Goal: Task Accomplishment & Management: Manage account settings

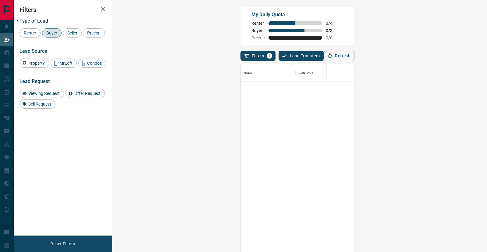
scroll to position [192, 362]
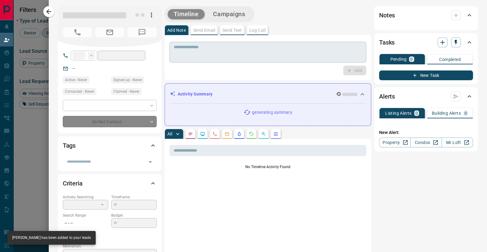
type input "**"
type input "**********"
type input "**"
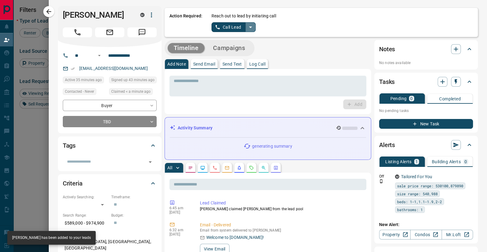
click at [251, 27] on icon "split button" at bounding box center [250, 28] width 3 height 2
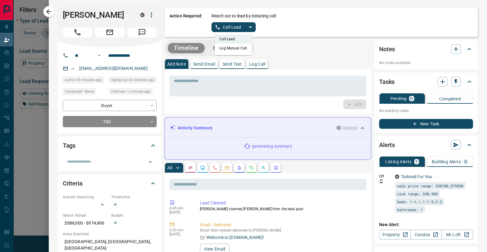
click at [238, 48] on li "Log Manual Call" at bounding box center [233, 48] width 37 height 9
click at [232, 27] on button "Log Manual Call" at bounding box center [232, 27] width 40 height 10
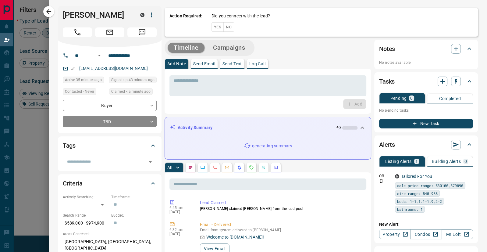
click at [230, 24] on button "No" at bounding box center [229, 26] width 11 height 9
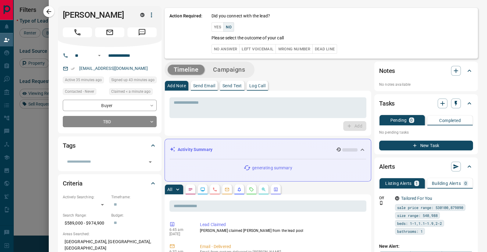
click at [227, 45] on button "No Answer" at bounding box center [226, 48] width 28 height 9
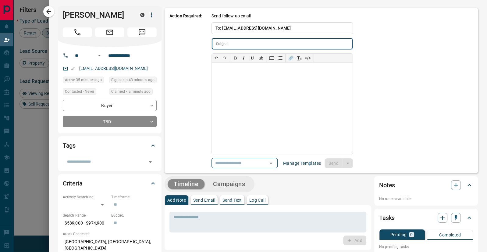
type input "**********"
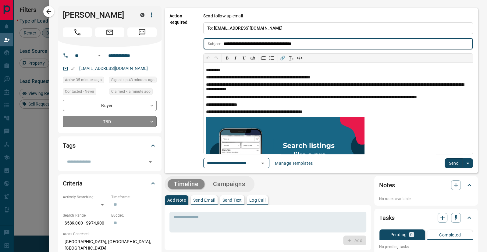
click at [152, 120] on body "Lead Transfers Claim Leads My Leads Tasks Opportunities Deals Campaigns Automat…" at bounding box center [243, 107] width 487 height 214
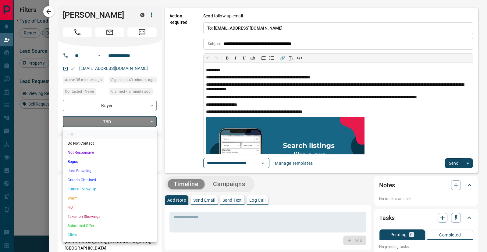
click at [102, 153] on li "Not Responsive" at bounding box center [110, 152] width 94 height 9
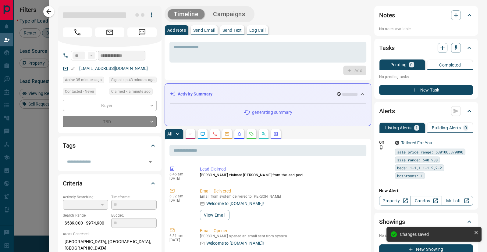
type input "*"
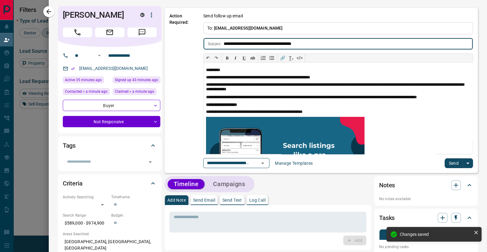
click at [451, 159] on button "Send" at bounding box center [454, 163] width 18 height 10
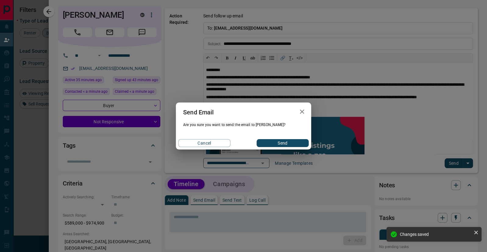
scroll to position [2, 0]
click at [307, 142] on button "Send" at bounding box center [283, 143] width 52 height 8
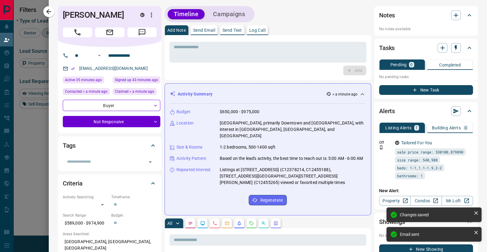
scroll to position [60, 0]
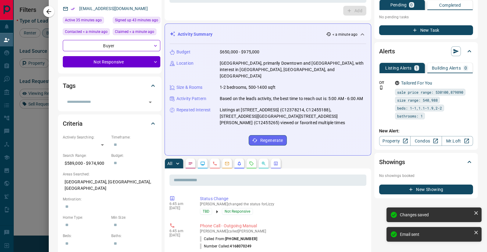
click at [382, 124] on div "New Alert: Property Condos Mr.Loft" at bounding box center [426, 135] width 94 height 22
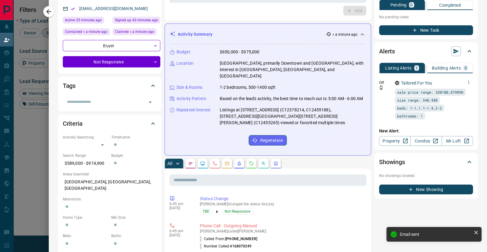
click at [469, 81] on icon "button" at bounding box center [468, 82] width 5 height 5
click at [461, 102] on link "Edit" at bounding box center [457, 103] width 13 height 6
click at [47, 13] on div at bounding box center [243, 126] width 487 height 252
click at [47, 10] on icon "button" at bounding box center [48, 11] width 7 height 7
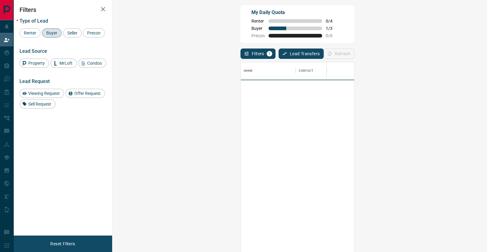
scroll to position [192, 362]
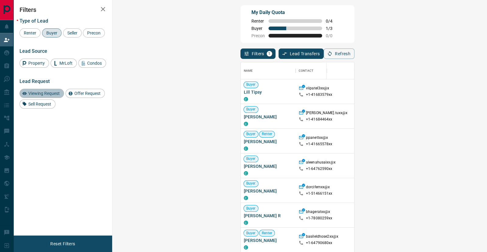
click at [47, 92] on span "Viewing Request" at bounding box center [44, 93] width 36 height 5
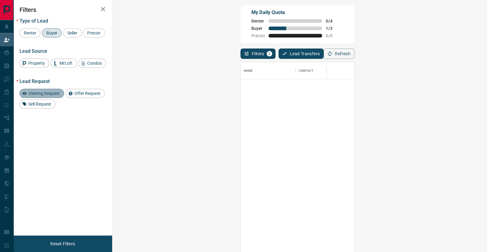
click at [47, 91] on span "Viewing Request" at bounding box center [44, 93] width 36 height 5
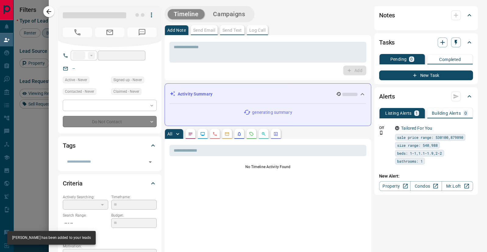
type input "**"
type input "**********"
type input "**"
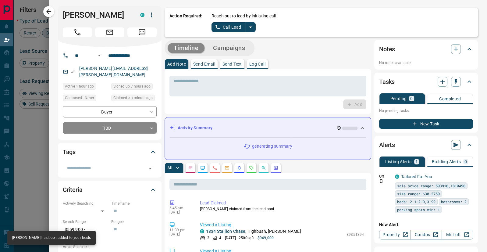
click at [251, 27] on icon "split button" at bounding box center [250, 26] width 7 height 7
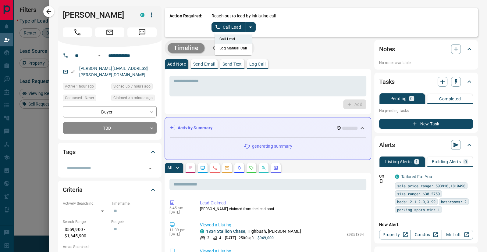
click at [236, 48] on li "Log Manual Call" at bounding box center [233, 48] width 37 height 9
click at [231, 27] on button "Log Manual Call" at bounding box center [232, 27] width 40 height 10
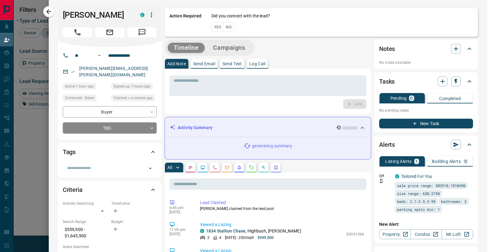
click at [229, 26] on button "No" at bounding box center [229, 26] width 11 height 9
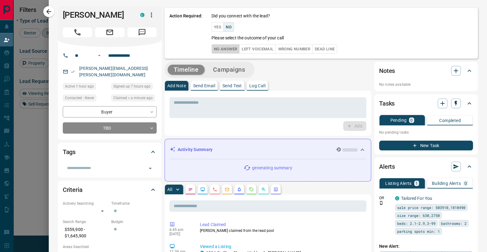
click at [228, 49] on button "No Answer" at bounding box center [226, 48] width 28 height 9
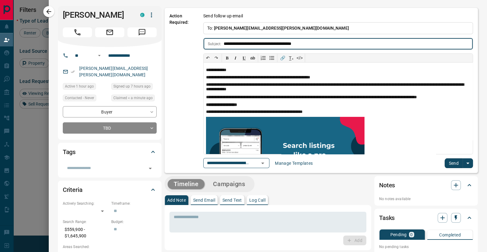
click at [450, 160] on button "Send" at bounding box center [454, 163] width 18 height 10
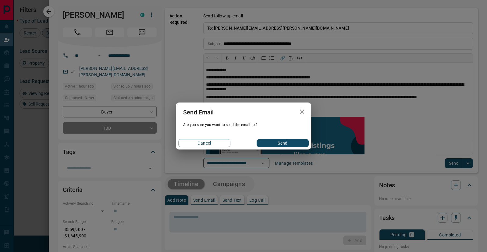
click at [286, 142] on button "Send" at bounding box center [283, 143] width 52 height 8
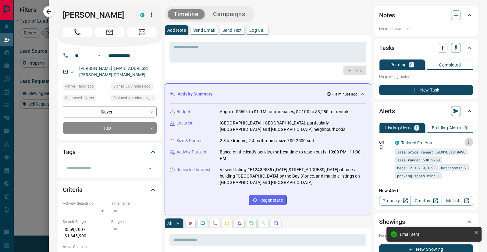
click at [470, 139] on icon "button" at bounding box center [468, 141] width 5 height 5
click at [462, 161] on link "Edit" at bounding box center [457, 163] width 13 height 6
click at [47, 9] on div at bounding box center [243, 126] width 487 height 252
click at [49, 12] on icon "button" at bounding box center [48, 11] width 5 height 5
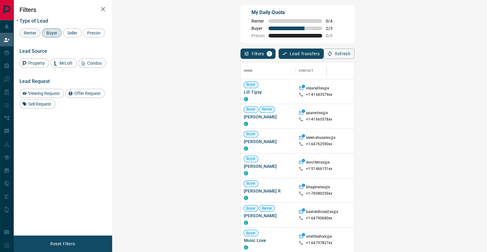
click at [32, 31] on span "Renter" at bounding box center [30, 33] width 17 height 5
click at [49, 32] on span "Buyer" at bounding box center [51, 33] width 15 height 5
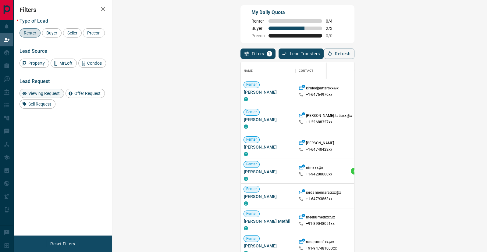
click at [46, 95] on span "Viewing Request" at bounding box center [44, 93] width 36 height 5
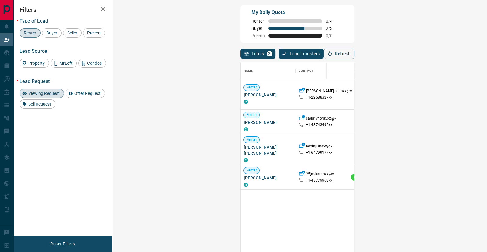
click at [476, 92] on span "Viewing Request ( 1 )" at bounding box center [493, 94] width 34 height 4
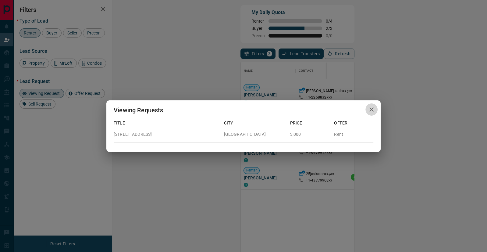
click at [371, 108] on icon "button" at bounding box center [371, 109] width 7 height 7
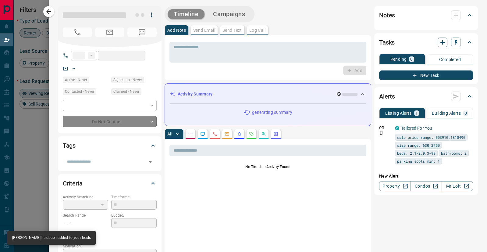
type input "**"
type input "**********"
type input "*"
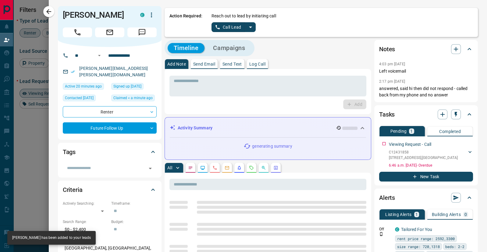
click at [253, 26] on icon "split button" at bounding box center [250, 26] width 7 height 7
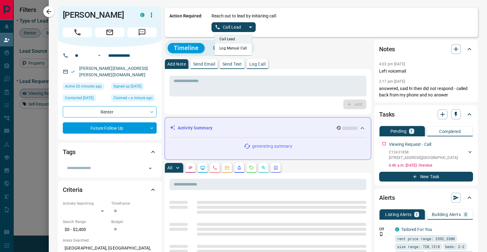
click at [241, 49] on li "Log Manual Call" at bounding box center [233, 48] width 37 height 9
click at [236, 27] on button "Log Manual Call" at bounding box center [232, 27] width 40 height 10
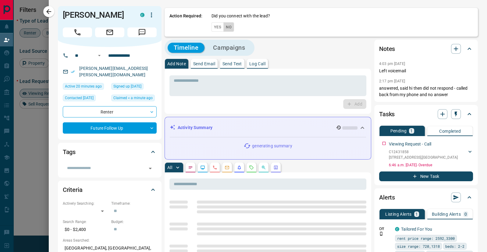
click at [228, 27] on button "No" at bounding box center [229, 26] width 11 height 9
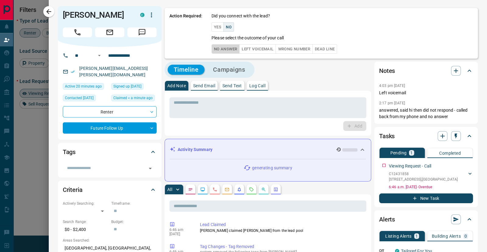
click at [225, 47] on button "No Answer" at bounding box center [226, 48] width 28 height 9
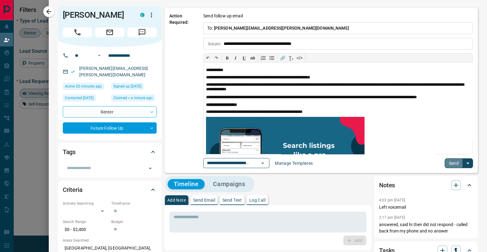
click at [453, 162] on button "Send" at bounding box center [454, 163] width 18 height 10
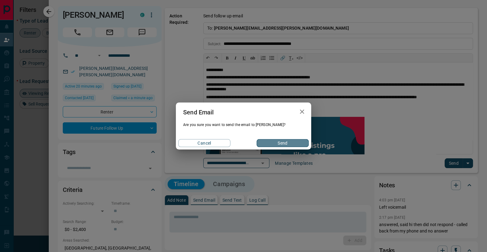
click at [285, 143] on button "Send" at bounding box center [283, 143] width 52 height 8
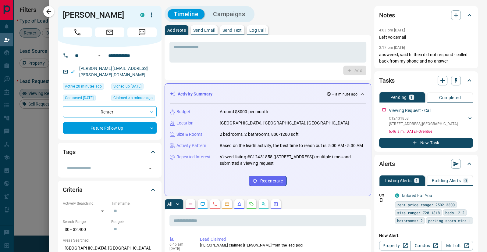
scroll to position [44, 0]
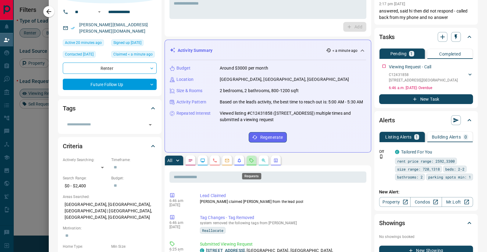
click at [253, 162] on icon "Requests" at bounding box center [252, 160] width 4 height 4
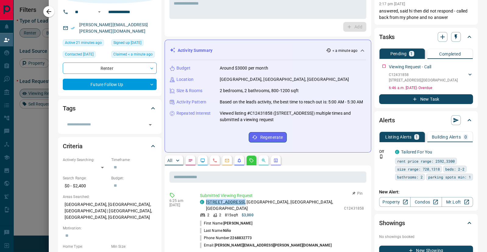
drag, startPoint x: 255, startPoint y: 208, endPoint x: 206, endPoint y: 208, distance: 49.4
click at [206, 208] on p "[STREET_ADDRESS]" at bounding box center [273, 205] width 135 height 13
copy p "[STREET_ADDRESS] ,"
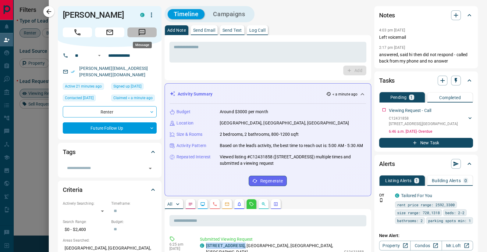
click at [145, 31] on icon "Message" at bounding box center [142, 32] width 7 height 7
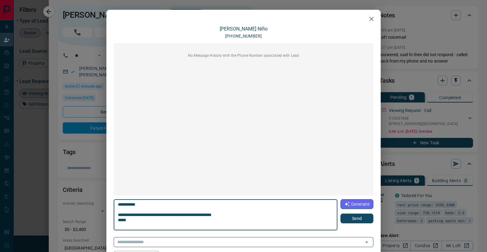
type textarea "**********"
click at [360, 221] on button "Send" at bounding box center [357, 219] width 33 height 10
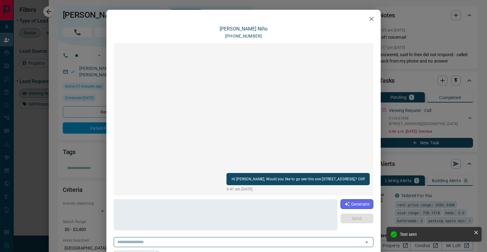
click at [373, 19] on icon "button" at bounding box center [371, 18] width 7 height 7
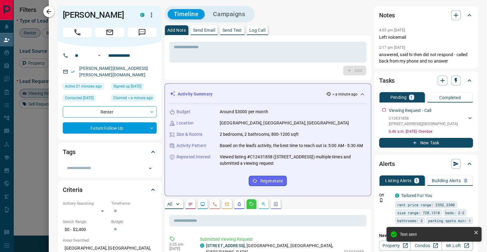
click at [47, 10] on icon "button" at bounding box center [48, 11] width 7 height 7
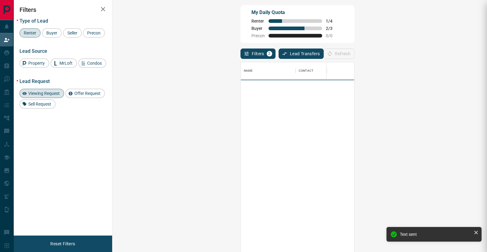
scroll to position [192, 362]
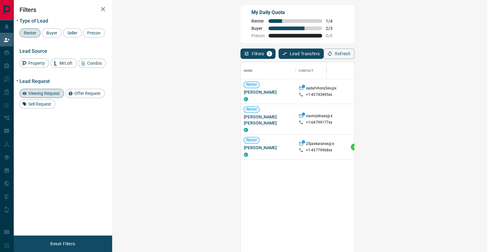
click at [26, 34] on span "Renter" at bounding box center [30, 33] width 17 height 5
click at [42, 89] on div "Viewing Request" at bounding box center [42, 93] width 45 height 9
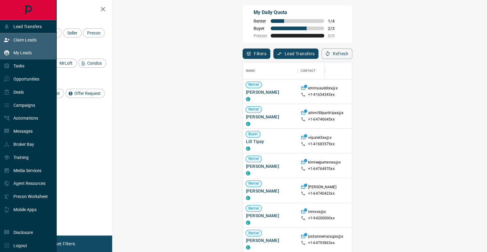
click at [24, 50] on div "My Leads" at bounding box center [18, 53] width 28 height 10
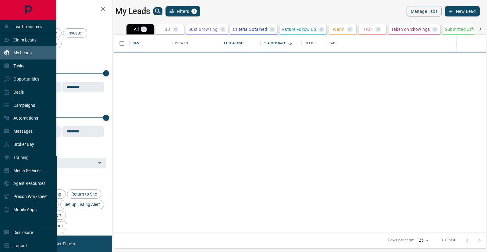
scroll to position [198, 372]
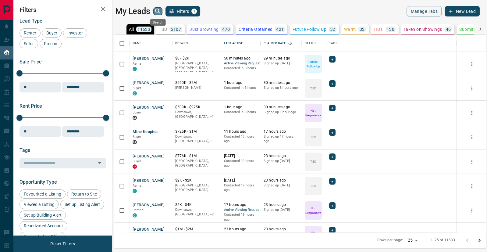
click at [158, 8] on icon "search button" at bounding box center [157, 11] width 7 height 7
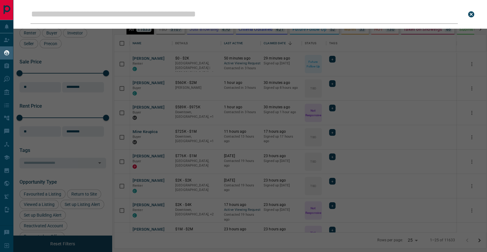
type input "**********"
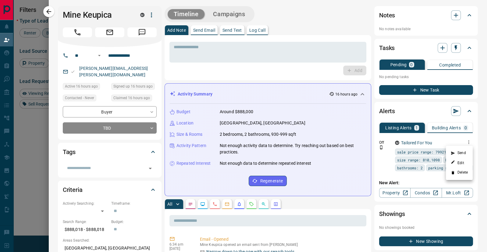
scroll to position [192, 362]
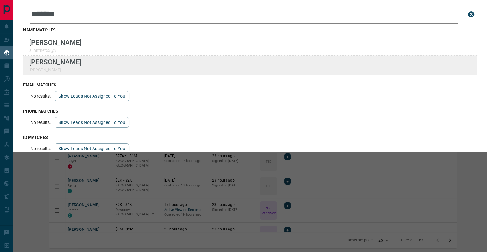
scroll to position [198, 467]
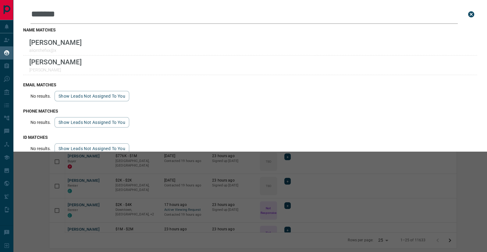
click at [470, 15] on icon "close search bar" at bounding box center [472, 14] width 6 height 6
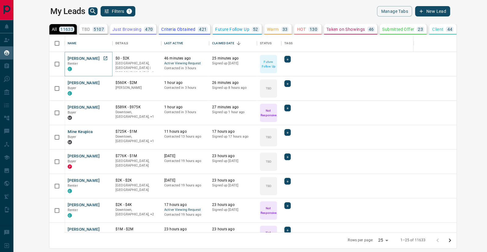
click at [68, 60] on button "[PERSON_NAME]" at bounding box center [84, 59] width 32 height 6
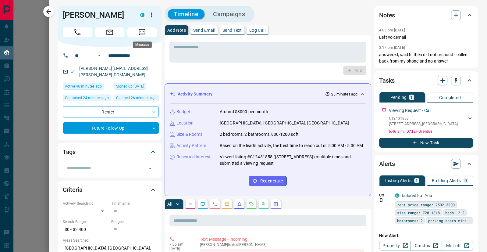
click at [142, 34] on icon "Message" at bounding box center [142, 32] width 7 height 7
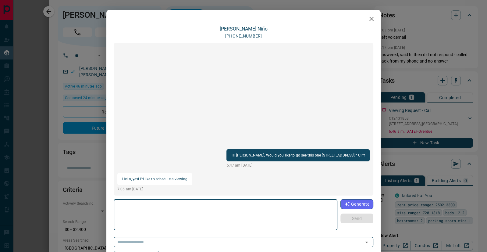
click at [193, 212] on textarea at bounding box center [225, 215] width 215 height 26
click at [178, 204] on textarea "**********" at bounding box center [225, 215] width 215 height 26
type textarea "**********"
click at [352, 217] on button "Send" at bounding box center [357, 219] width 33 height 10
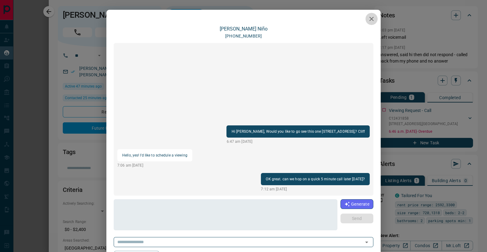
click at [373, 20] on icon "button" at bounding box center [371, 18] width 7 height 7
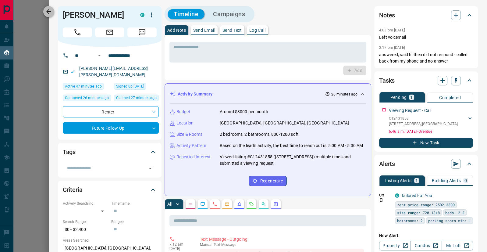
click at [50, 10] on icon "button" at bounding box center [48, 11] width 7 height 7
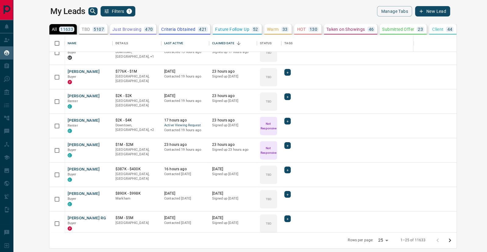
scroll to position [0, 0]
